Goal: Task Accomplishment & Management: Use online tool/utility

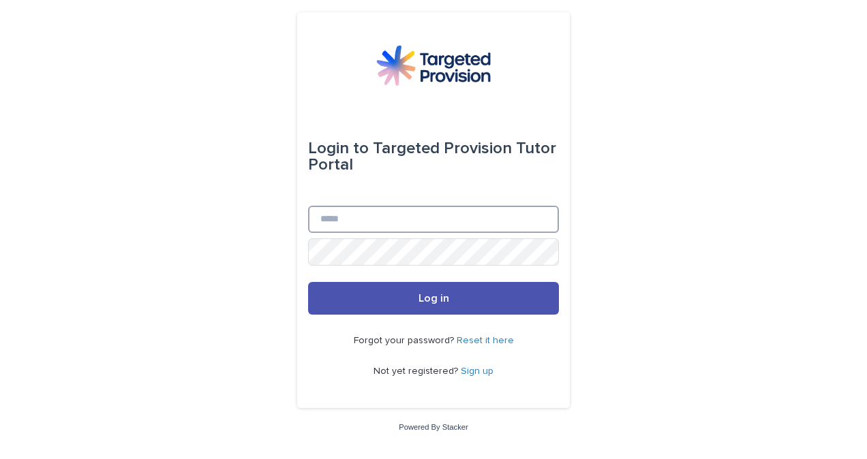
click at [382, 223] on input "Email" at bounding box center [433, 219] width 251 height 27
type input "**********"
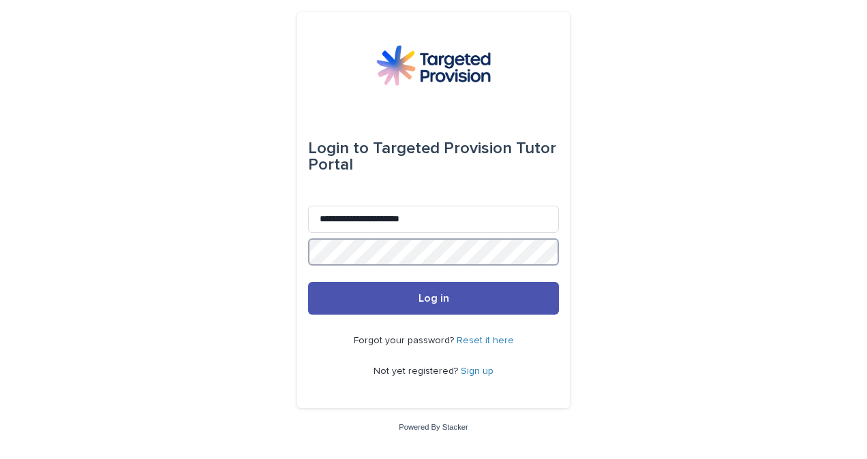
click at [308, 282] on button "Log in" at bounding box center [433, 298] width 251 height 33
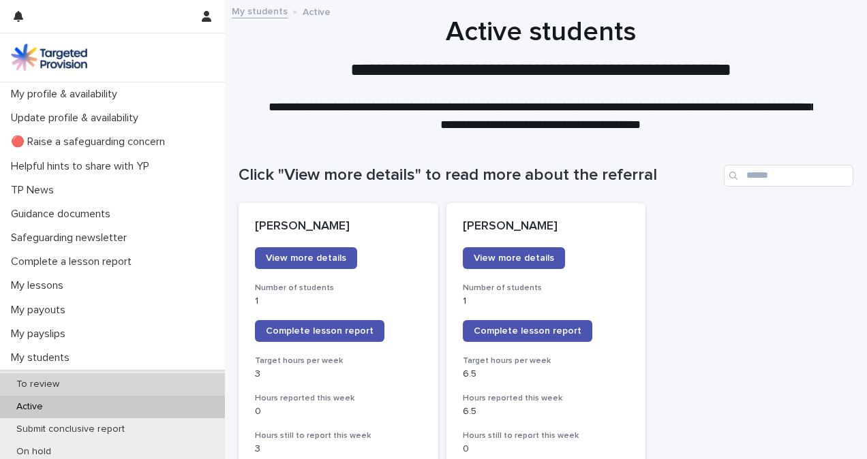
click at [99, 384] on div "To review" at bounding box center [112, 384] width 225 height 22
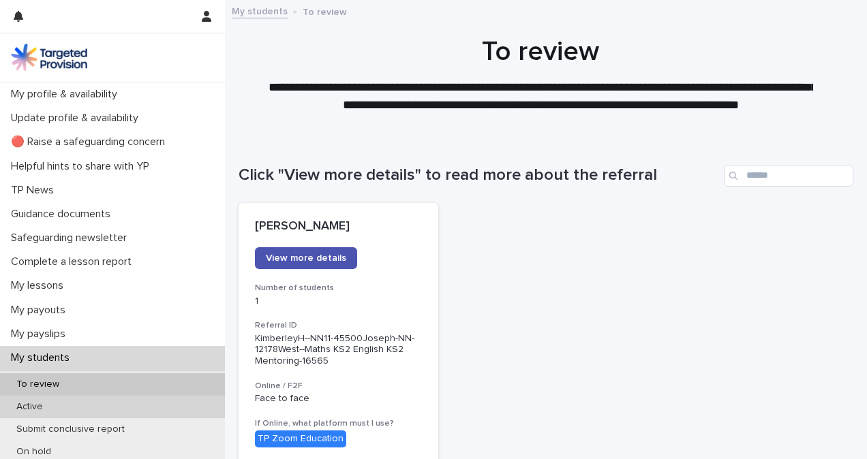
click at [94, 397] on div "Active" at bounding box center [112, 407] width 225 height 22
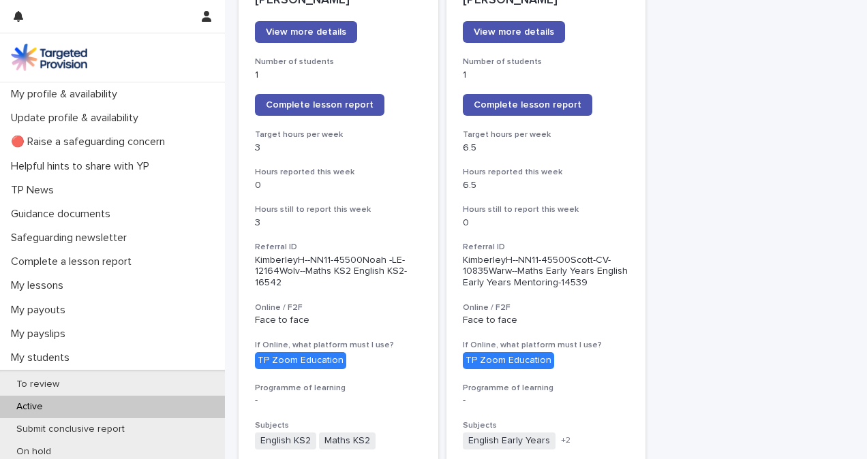
scroll to position [224, 0]
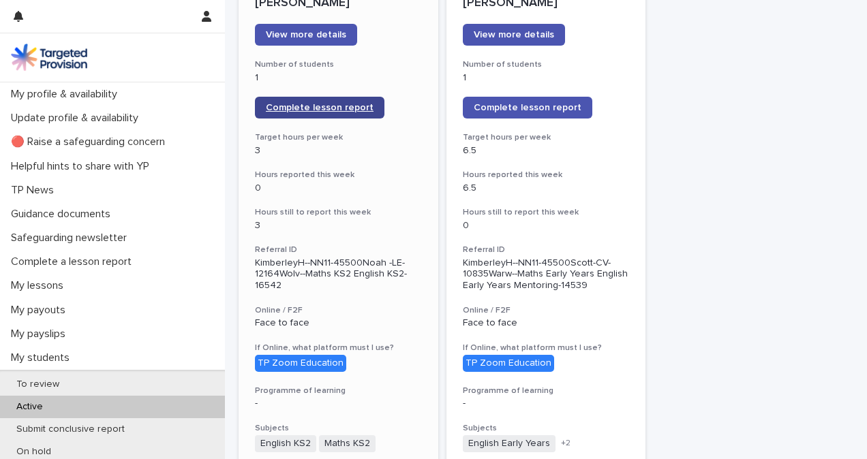
click at [354, 108] on span "Complete lesson report" at bounding box center [320, 108] width 108 height 10
